Goal: Task Accomplishment & Management: Use online tool/utility

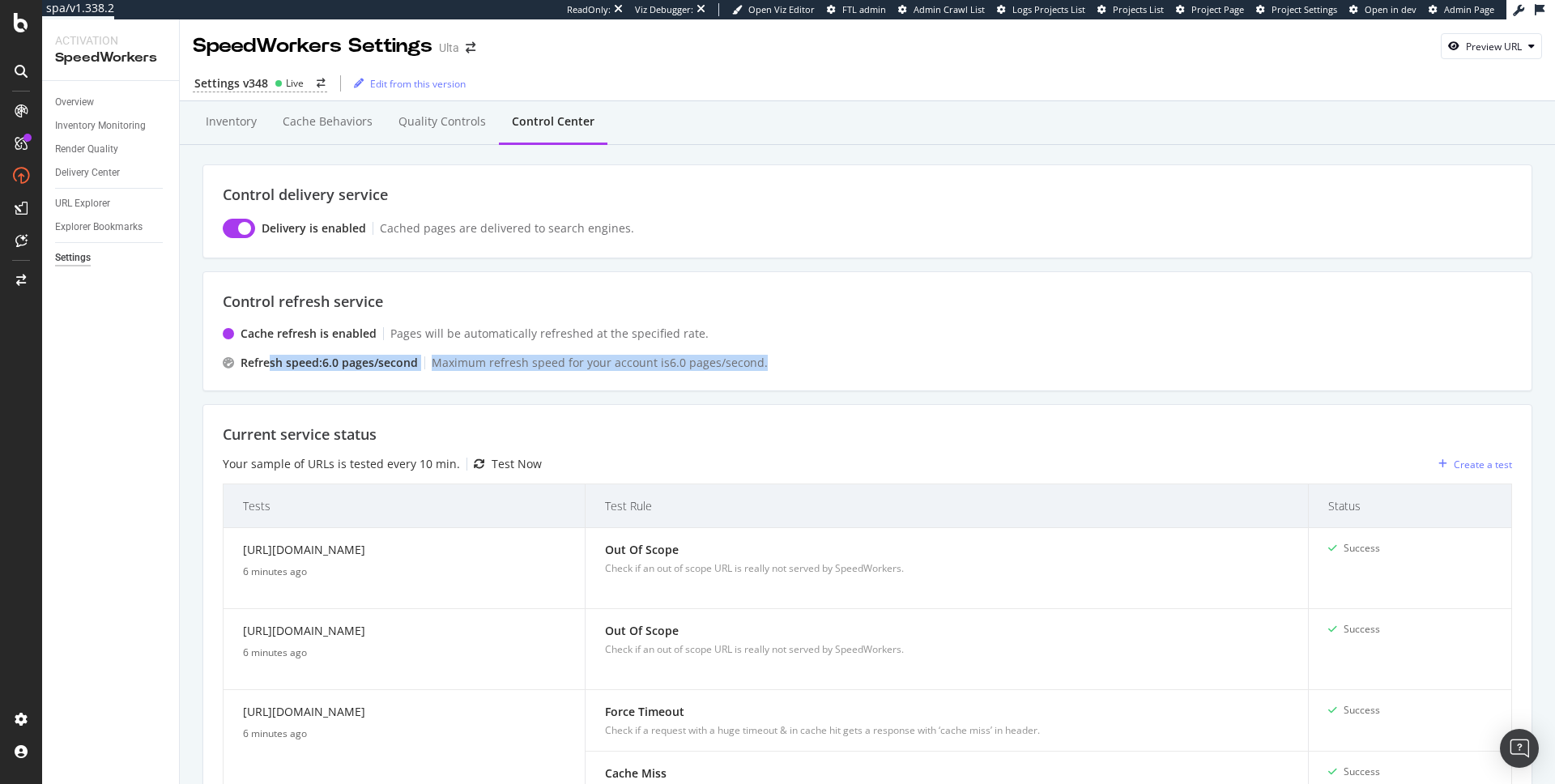
drag, startPoint x: 270, startPoint y: 367, endPoint x: 429, endPoint y: 377, distance: 159.3
click at [429, 377] on div "Control refresh service Cache refresh is enabled Pages will be automatically re…" at bounding box center [867, 331] width 1330 height 120
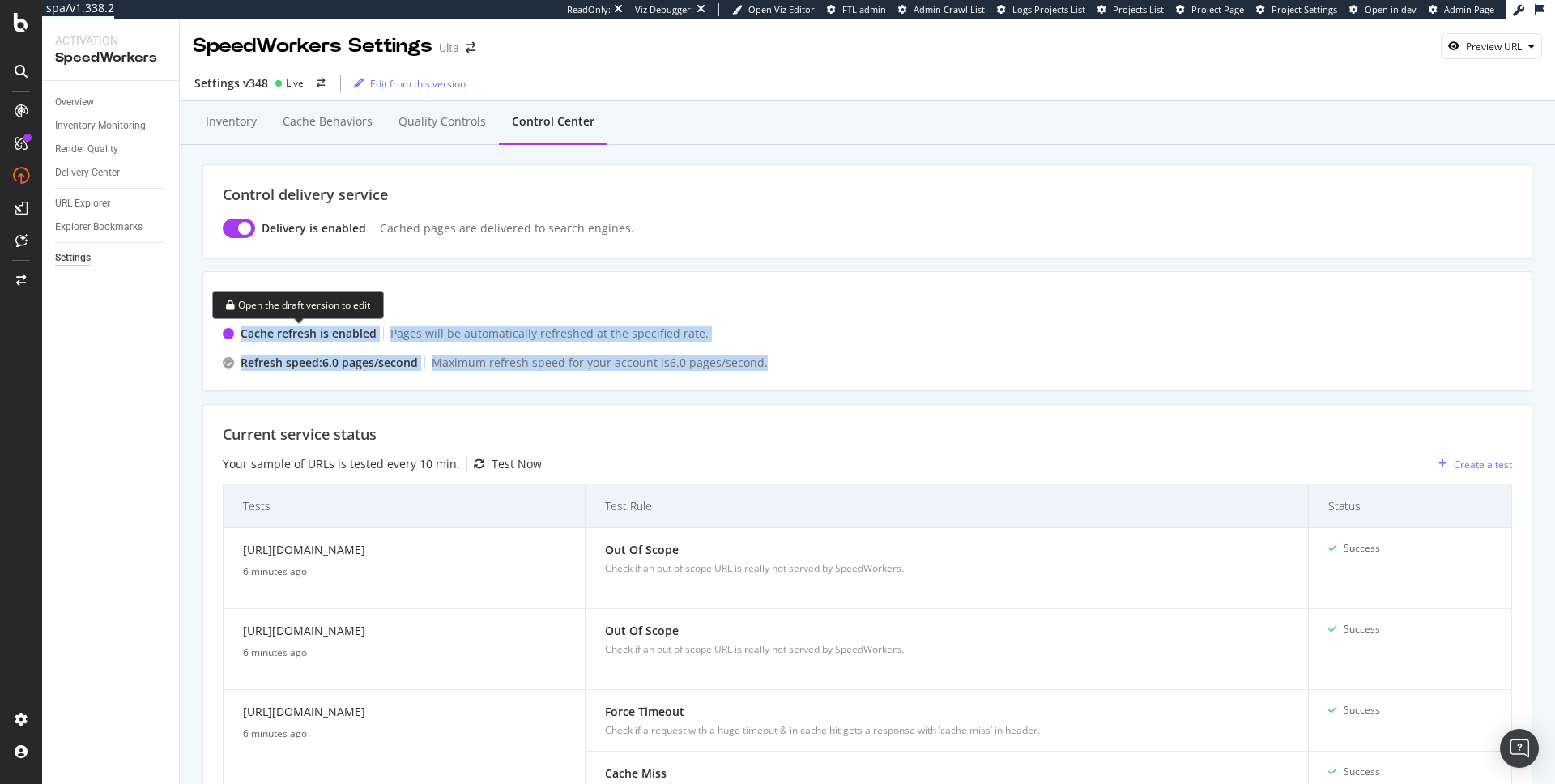
drag, startPoint x: 786, startPoint y: 363, endPoint x: 237, endPoint y: 324, distance: 550.4
click at [237, 325] on div "Cache refresh is enabled Pages will be automatically refreshed at the specified…" at bounding box center [867, 348] width 1290 height 46
click at [629, 325] on div "Pages will be automatically refreshed at the specified rate." at bounding box center [549, 333] width 319 height 16
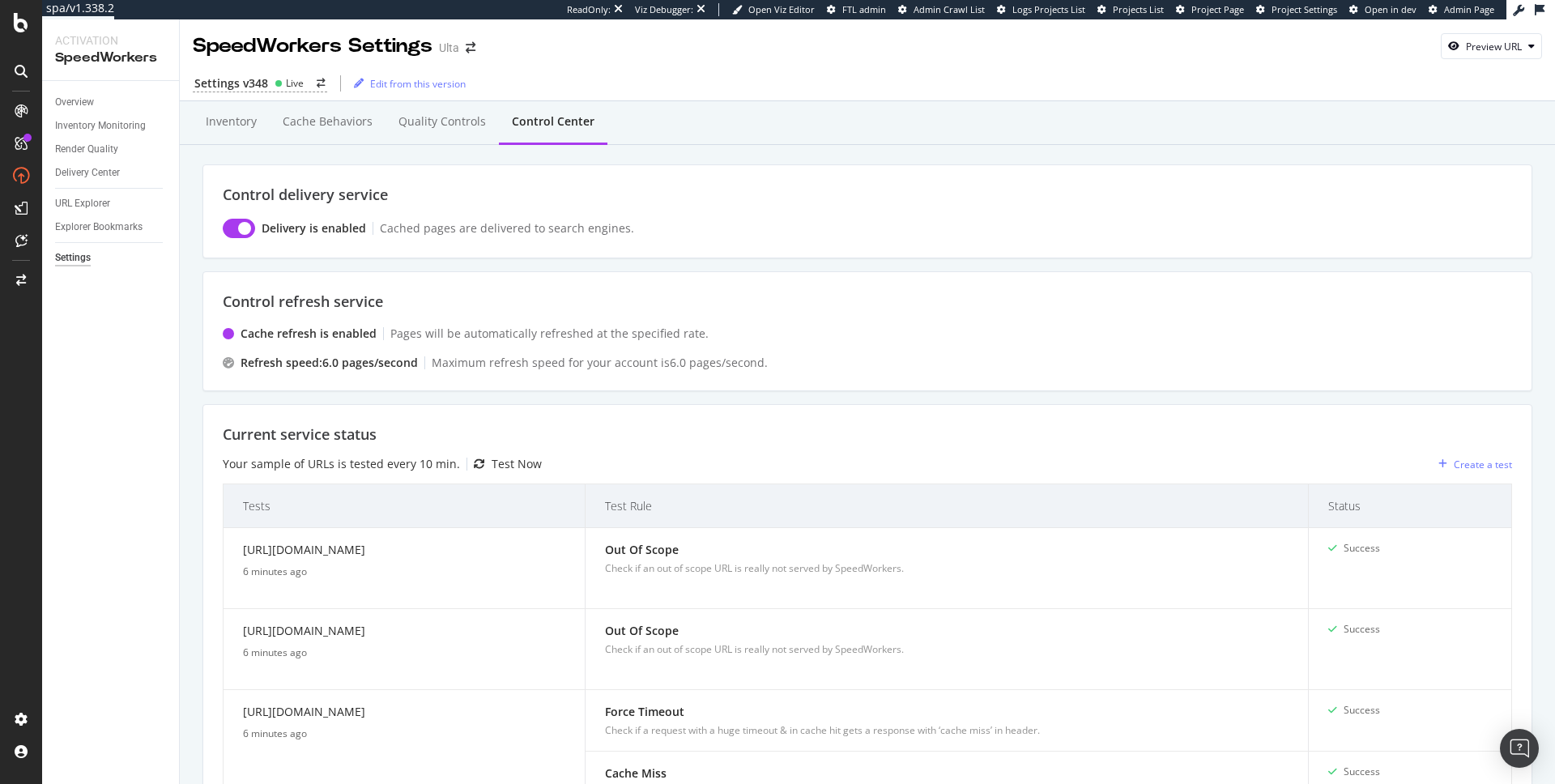
click at [878, 149] on div "Inventory Cache behaviors Quality Controls Control Center" at bounding box center [867, 137] width 1330 height 51
